Goal: Task Accomplishment & Management: Use online tool/utility

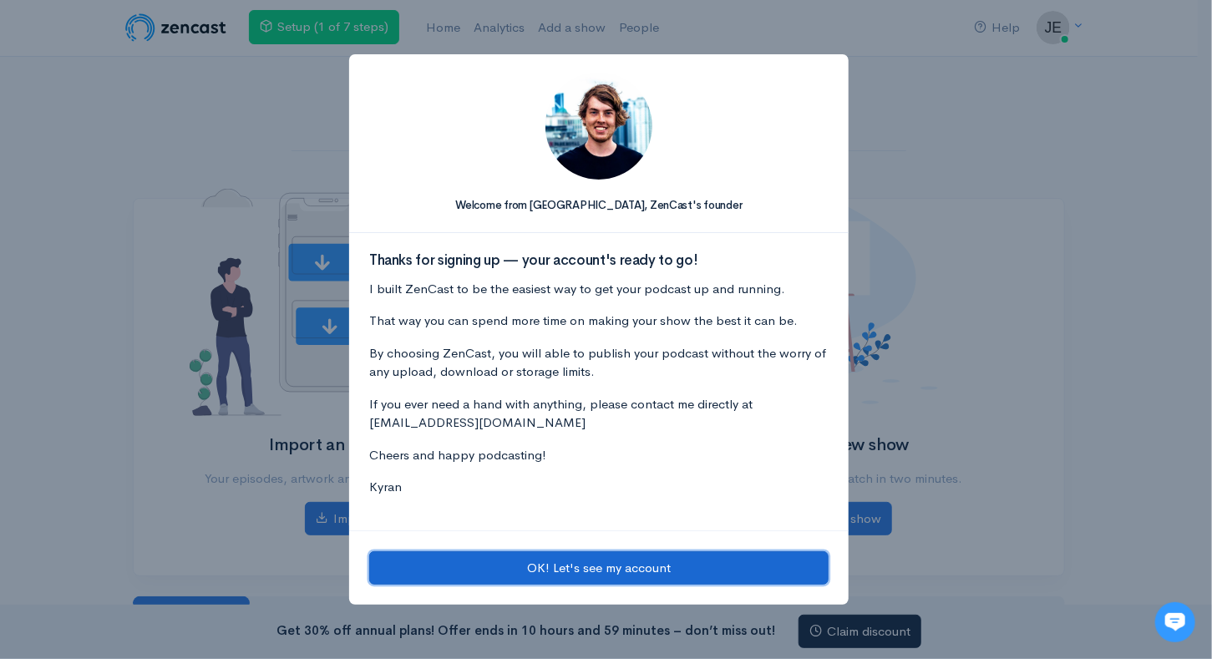
click at [585, 572] on button "OK! Let's see my account" at bounding box center [599, 568] width 460 height 34
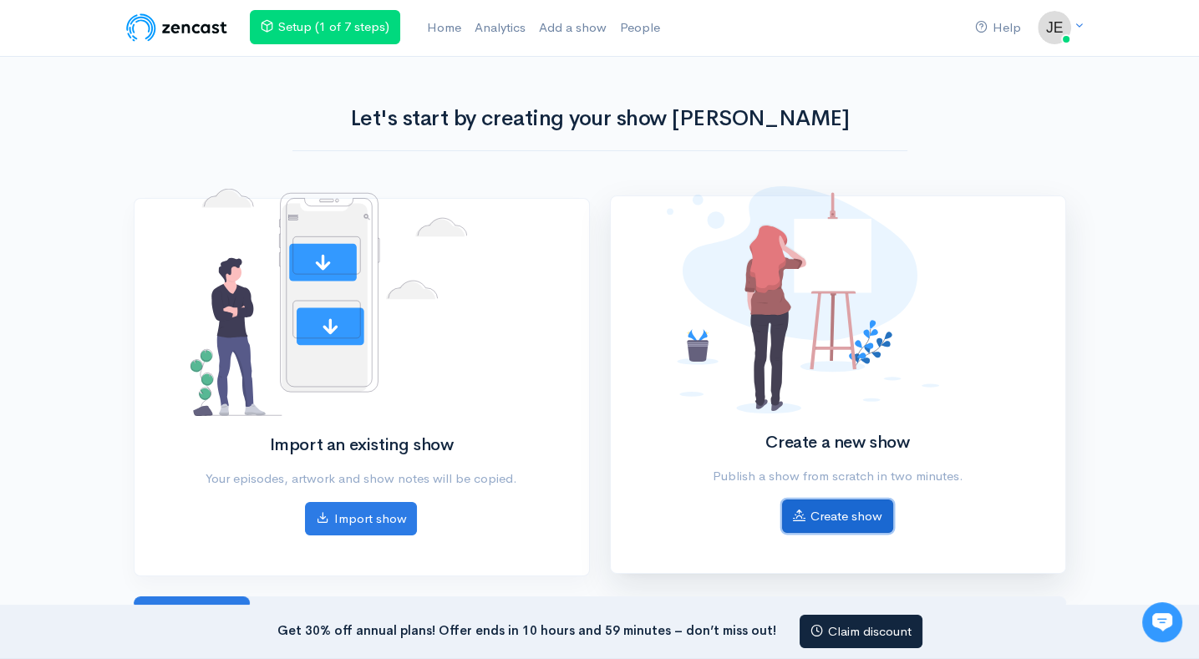
click at [843, 517] on link "Create show" at bounding box center [837, 517] width 111 height 34
